Goal: Transaction & Acquisition: Purchase product/service

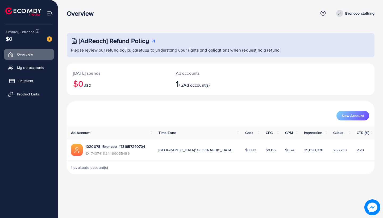
click at [29, 80] on span "Payment" at bounding box center [25, 80] width 15 height 5
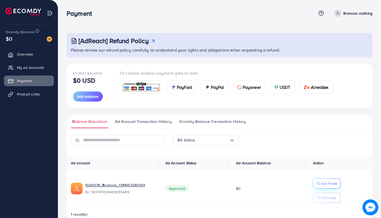
click at [321, 182] on icon "button" at bounding box center [319, 184] width 4 height 4
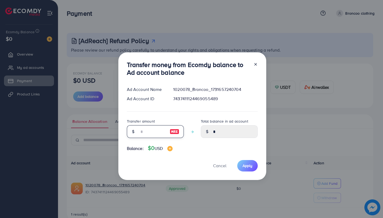
click at [159, 131] on input "number" at bounding box center [152, 131] width 27 height 13
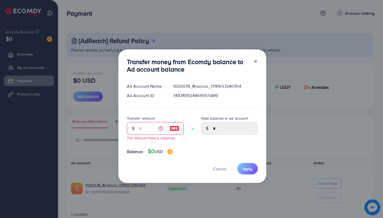
click at [255, 65] on div at bounding box center [253, 67] width 9 height 18
click at [255, 61] on icon at bounding box center [255, 61] width 4 height 4
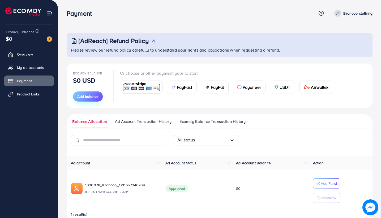
click at [99, 98] on span "Add balance" at bounding box center [87, 96] width 21 height 5
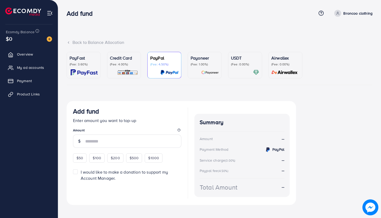
click at [124, 60] on p "Credit Card" at bounding box center [124, 58] width 28 height 6
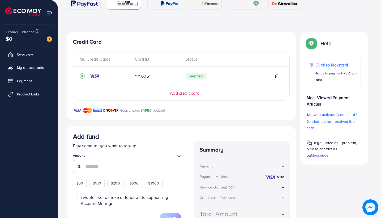
scroll to position [71, 0]
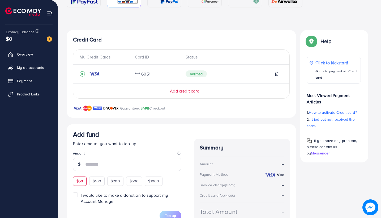
click at [80, 182] on span "$50" at bounding box center [80, 180] width 7 height 5
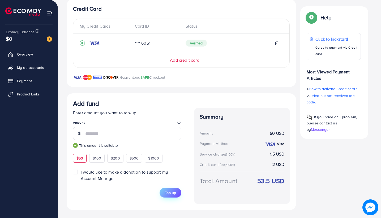
scroll to position [102, 0]
click at [170, 191] on span "Top up" at bounding box center [170, 192] width 11 height 5
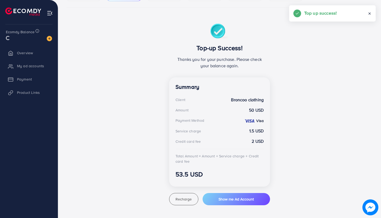
scroll to position [76, 0]
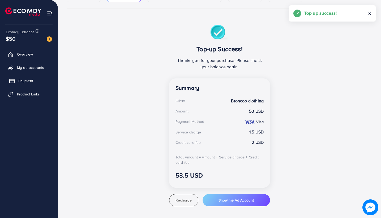
click at [20, 79] on span "Payment" at bounding box center [25, 80] width 15 height 5
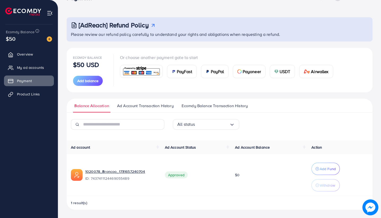
scroll to position [15, 0]
click at [336, 170] on p "Add Fund" at bounding box center [328, 169] width 16 height 6
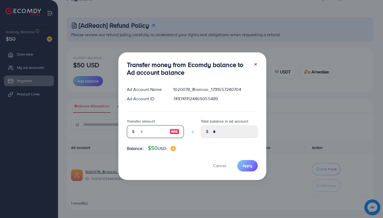
click at [143, 134] on input "number" at bounding box center [152, 131] width 27 height 13
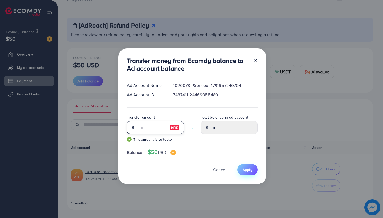
type input "**"
click at [247, 172] on span "Apply" at bounding box center [247, 169] width 10 height 5
